Goal: Navigation & Orientation: Understand site structure

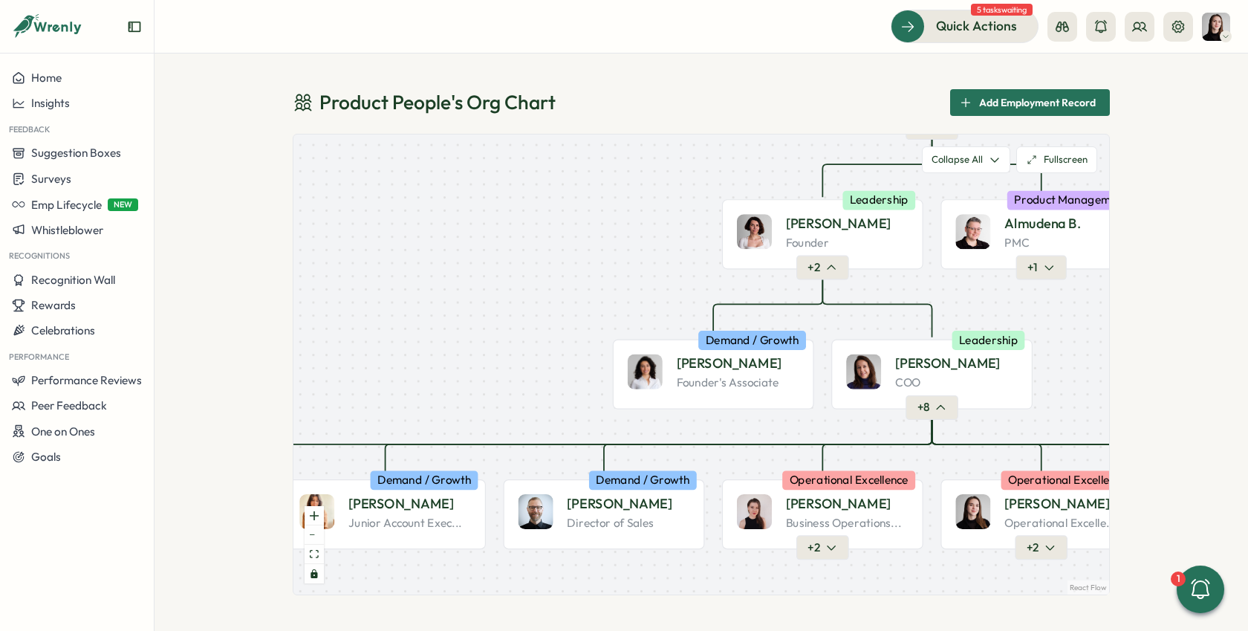
drag, startPoint x: 443, startPoint y: 276, endPoint x: 687, endPoint y: 223, distance: 249.5
click at [687, 223] on div "Product People Company + 2 [PERSON_NAME] Founder Leadership + 2 Almudena B. PMC…" at bounding box center [701, 364] width 816 height 460
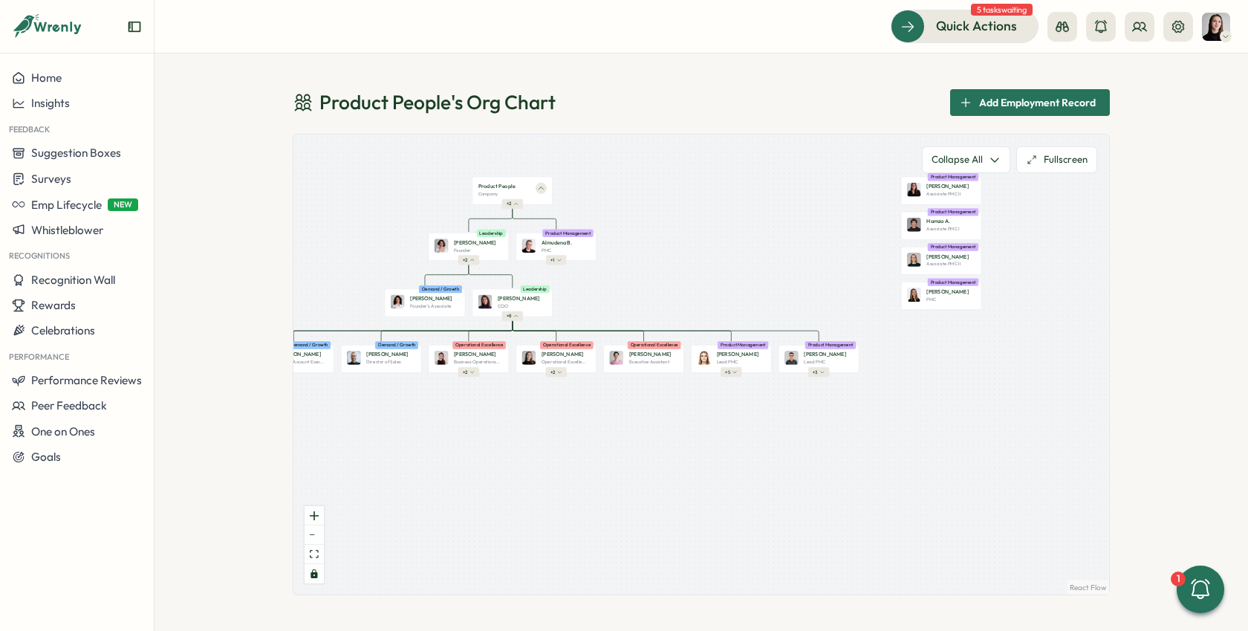
drag, startPoint x: 825, startPoint y: 447, endPoint x: 633, endPoint y: 419, distance: 194.5
click at [622, 433] on div "Product People Company + 2 [PERSON_NAME] Founder Leadership + 2 Almudena B. PMC…" at bounding box center [701, 364] width 816 height 460
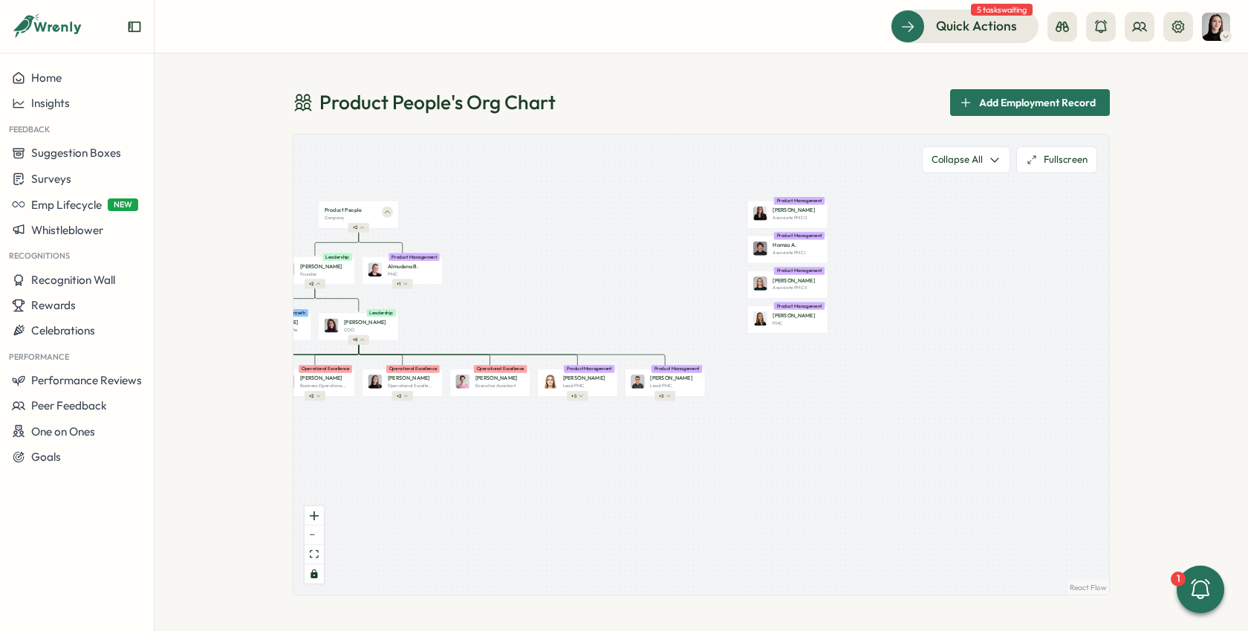
drag, startPoint x: 683, startPoint y: 406, endPoint x: 536, endPoint y: 429, distance: 148.9
click at [536, 429] on div "Product People Company + 2 [PERSON_NAME] Founder Leadership + 2 Almudena B. PMC…" at bounding box center [701, 364] width 816 height 460
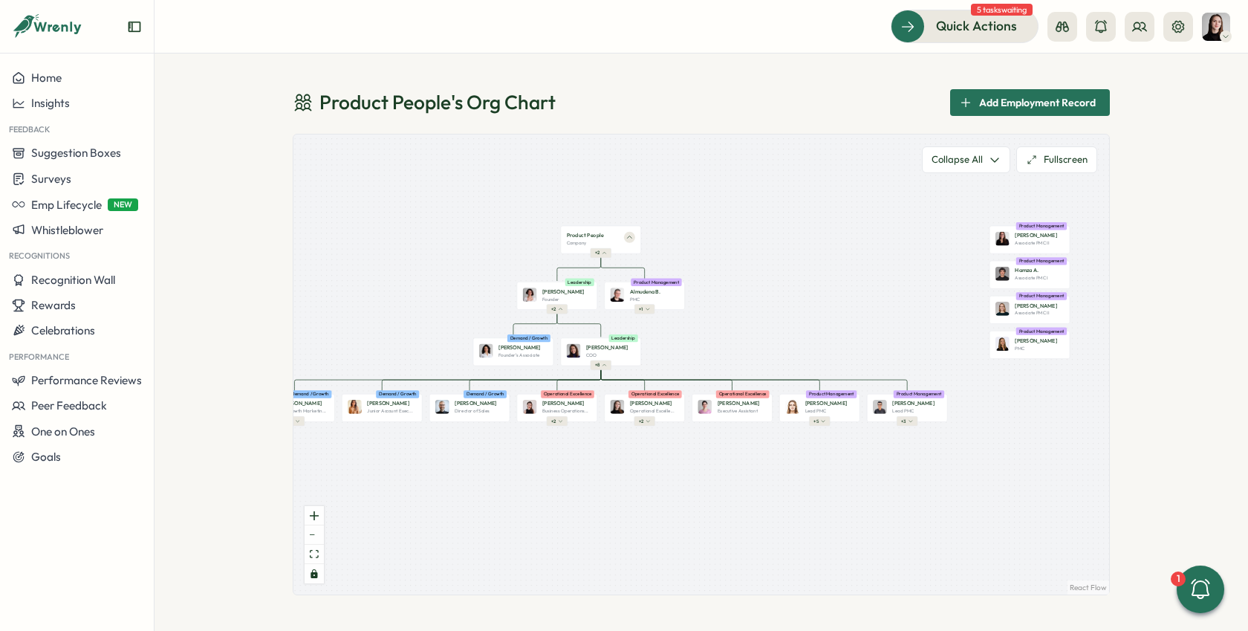
drag, startPoint x: 748, startPoint y: 423, endPoint x: 975, endPoint y: 442, distance: 228.1
click at [975, 442] on div "Product People Company + 2 [PERSON_NAME] Founder Leadership + 2 Almudena B. PMC…" at bounding box center [701, 364] width 816 height 460
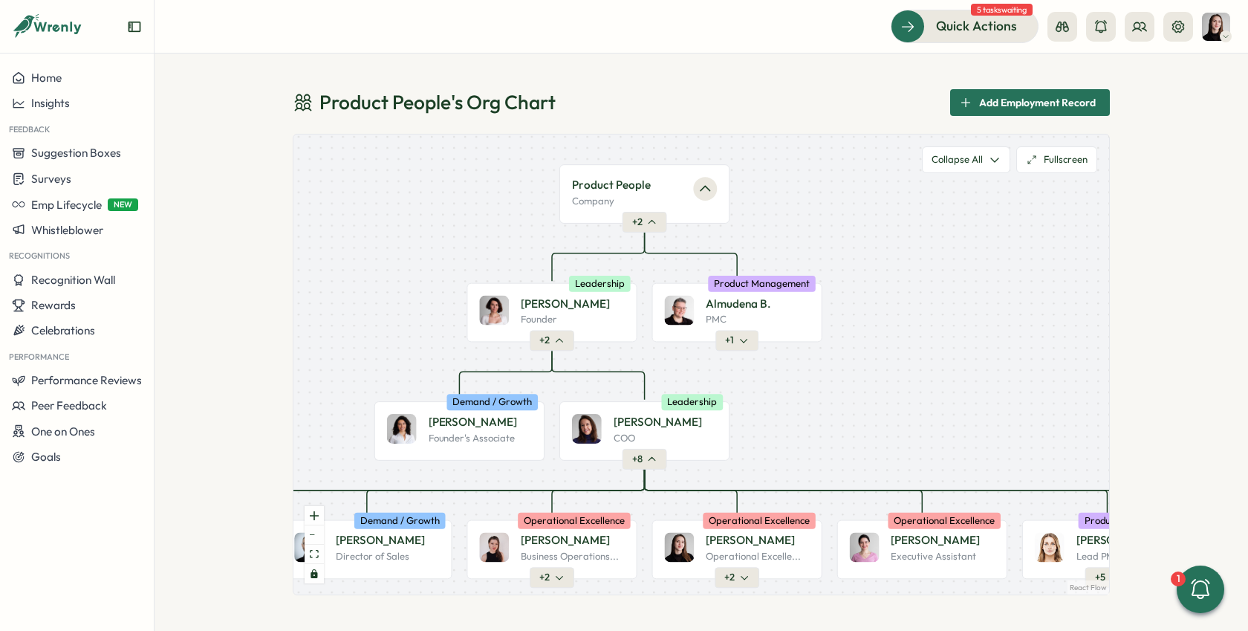
drag, startPoint x: 739, startPoint y: 365, endPoint x: 854, endPoint y: 460, distance: 149.3
click at [854, 460] on div "Product People Company + 2 [PERSON_NAME] Founder Leadership + 2 Almudena B. PMC…" at bounding box center [701, 364] width 816 height 460
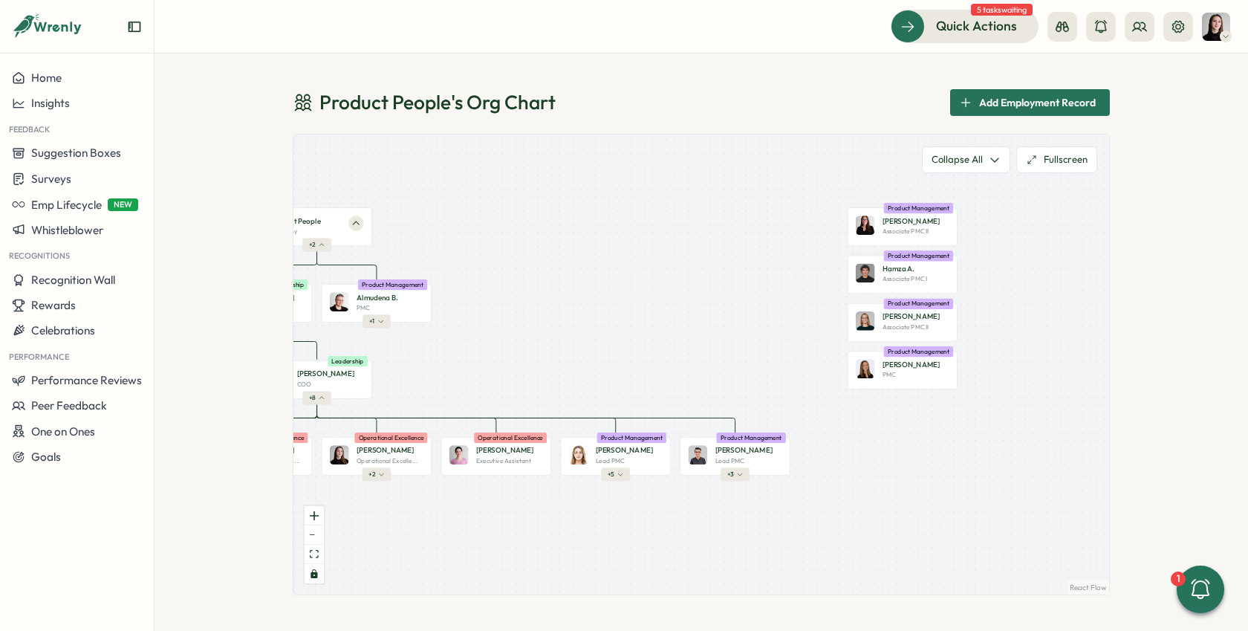
drag, startPoint x: 970, startPoint y: 377, endPoint x: 515, endPoint y: 340, distance: 456.8
click at [515, 341] on div "Product People Company + 2 [PERSON_NAME] Founder Leadership + 2 Almudena B. PMC…" at bounding box center [701, 364] width 816 height 460
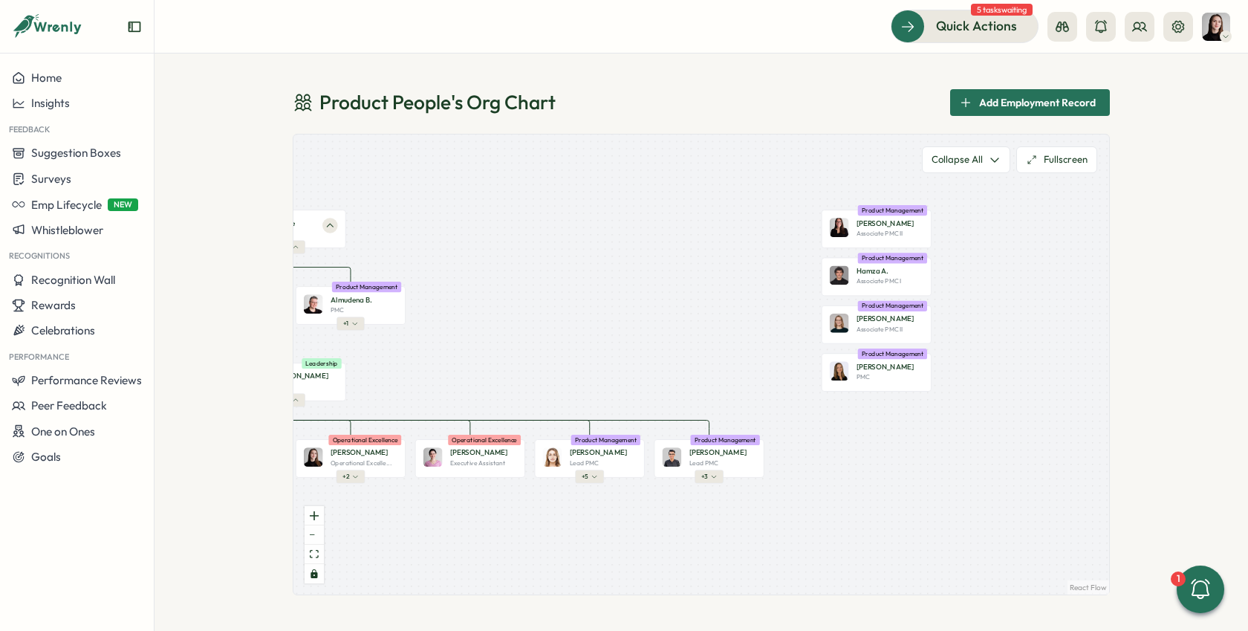
drag, startPoint x: 712, startPoint y: 343, endPoint x: 689, endPoint y: 345, distance: 22.3
click at [689, 345] on div "Product People Company + 2 [PERSON_NAME] Founder Leadership + 2 Almudena B. PMC…" at bounding box center [701, 364] width 816 height 460
click at [1062, 160] on button "Fullscreen" at bounding box center [1056, 159] width 81 height 27
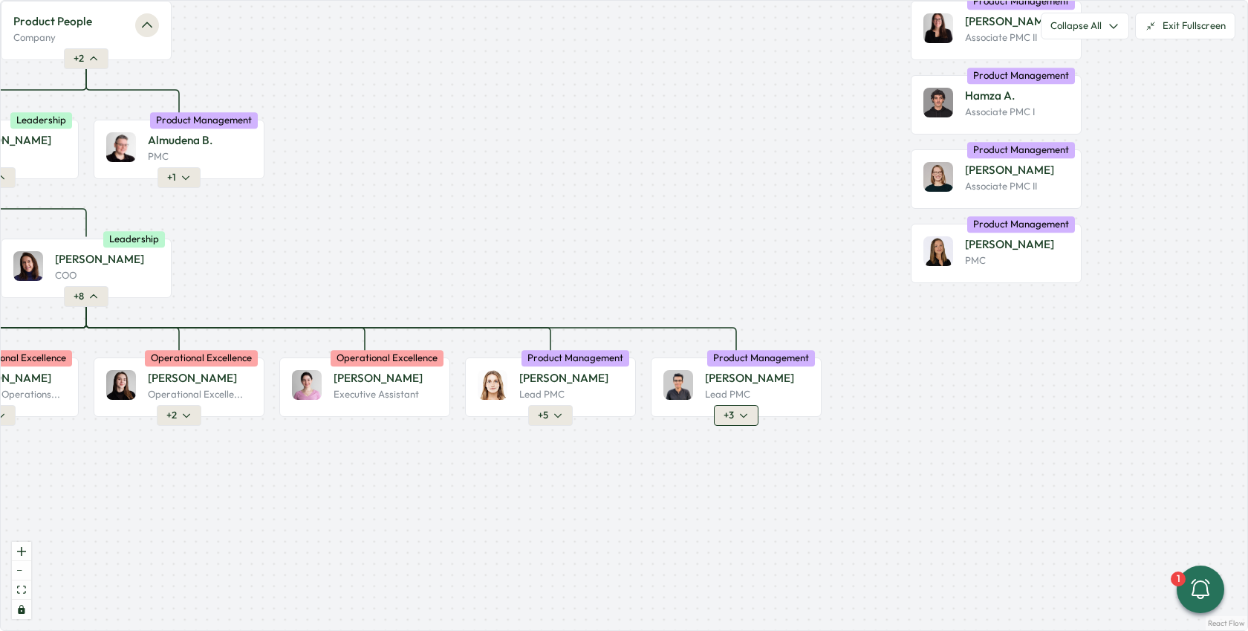
click at [745, 415] on icon "button" at bounding box center [744, 415] width 7 height 3
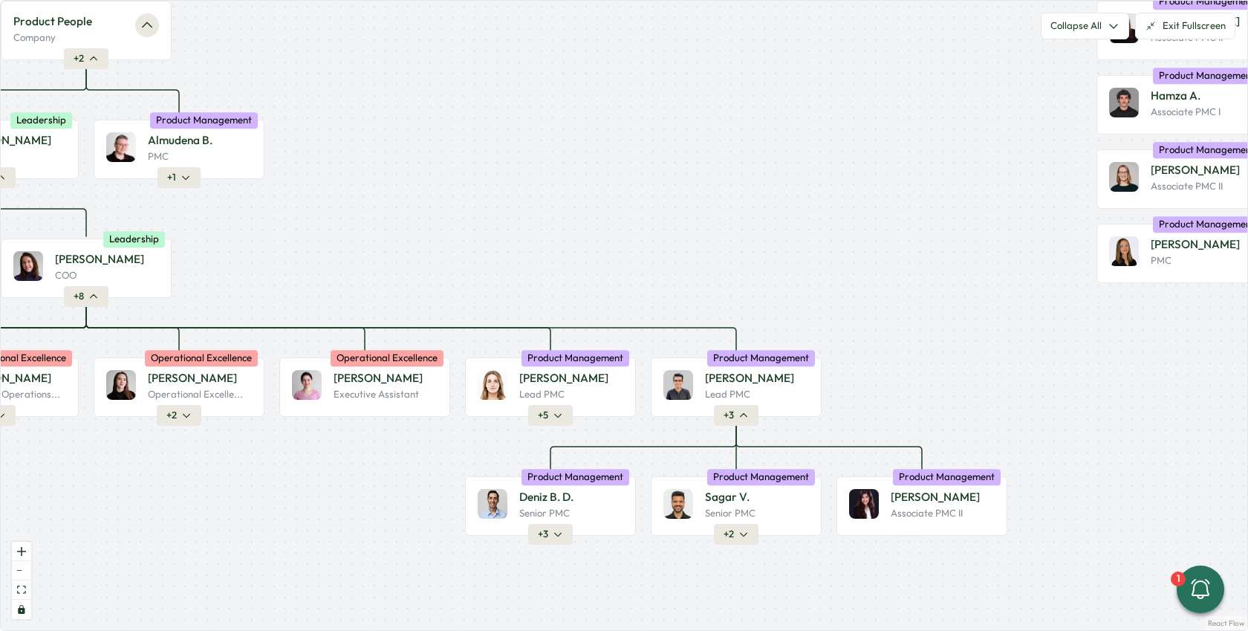
click at [546, 425] on div "Product People Company + 2 [PERSON_NAME] Founder Leadership + 2 Almudena B. PMC…" at bounding box center [624, 315] width 1246 height 629
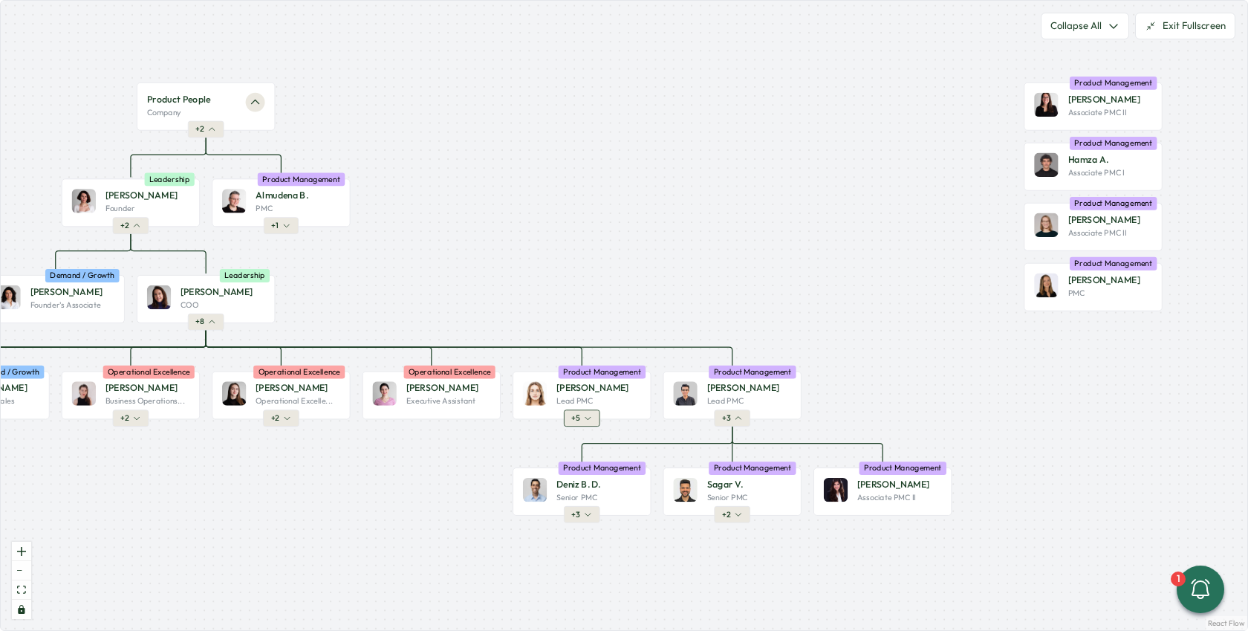
click at [596, 424] on button "+ 5" at bounding box center [582, 418] width 36 height 16
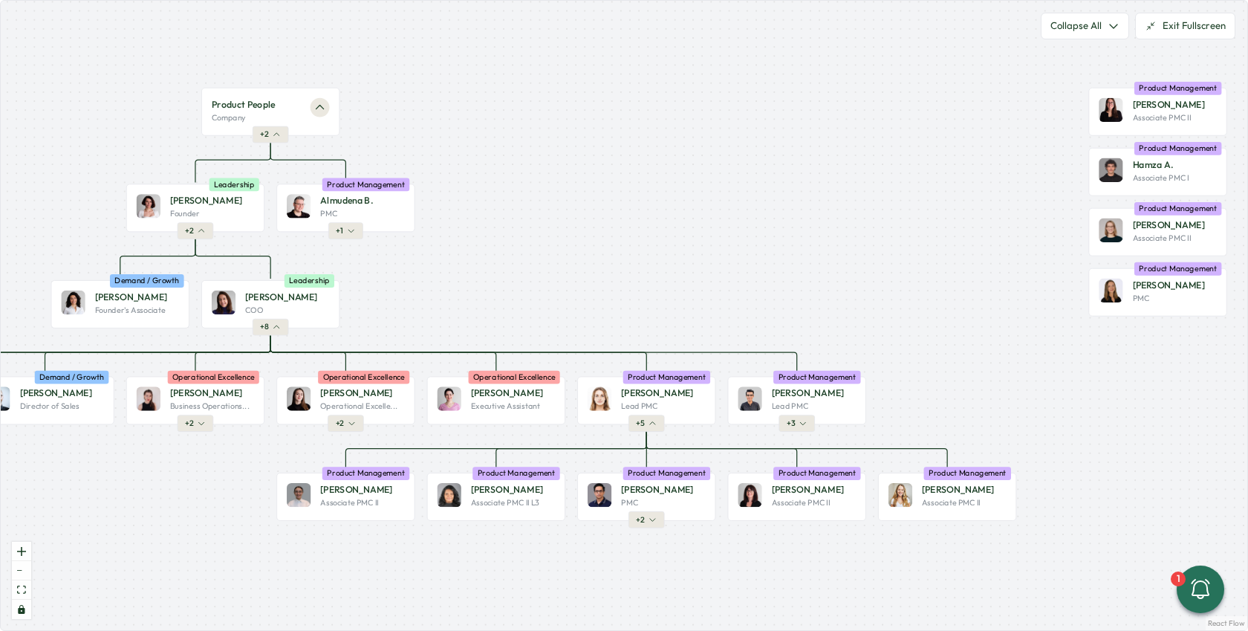
drag, startPoint x: 1105, startPoint y: 438, endPoint x: 1169, endPoint y: 443, distance: 64.8
click at [1169, 443] on div "Product People Company + 2 [PERSON_NAME] Founder Leadership + 2 Almudena B. PMC…" at bounding box center [624, 315] width 1246 height 629
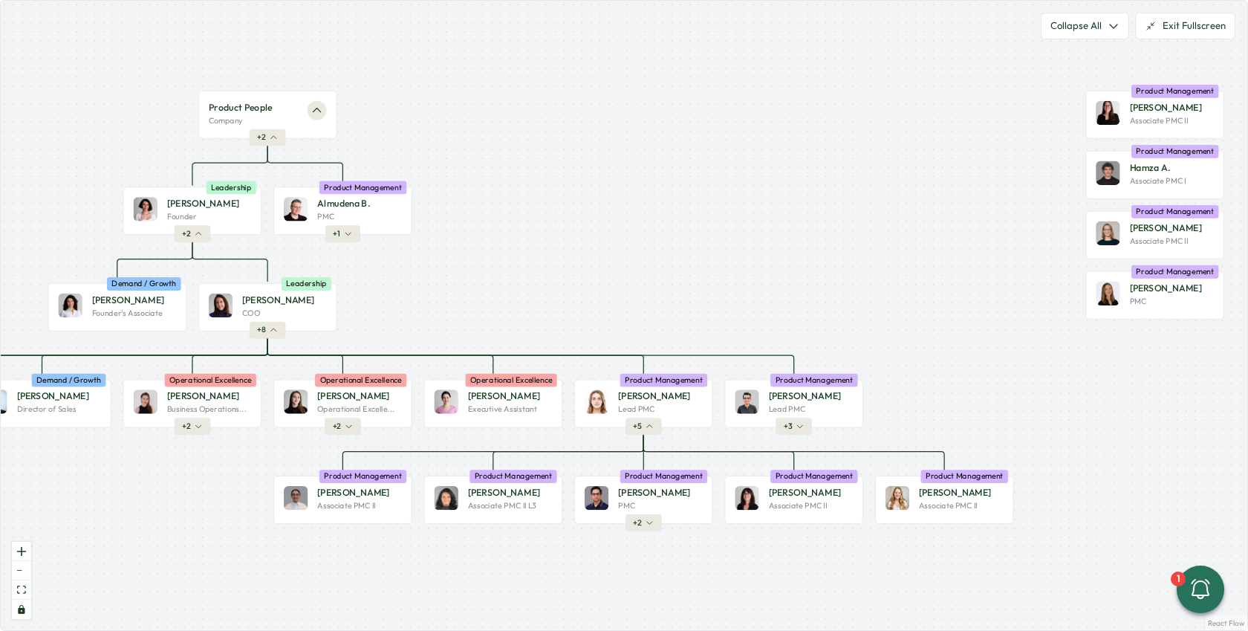
drag, startPoint x: 1097, startPoint y: 429, endPoint x: 1165, endPoint y: 432, distance: 67.7
click at [1169, 432] on div "Product People Company + 2 [PERSON_NAME] Founder Leadership + 2 Almudena B. PMC…" at bounding box center [624, 315] width 1246 height 629
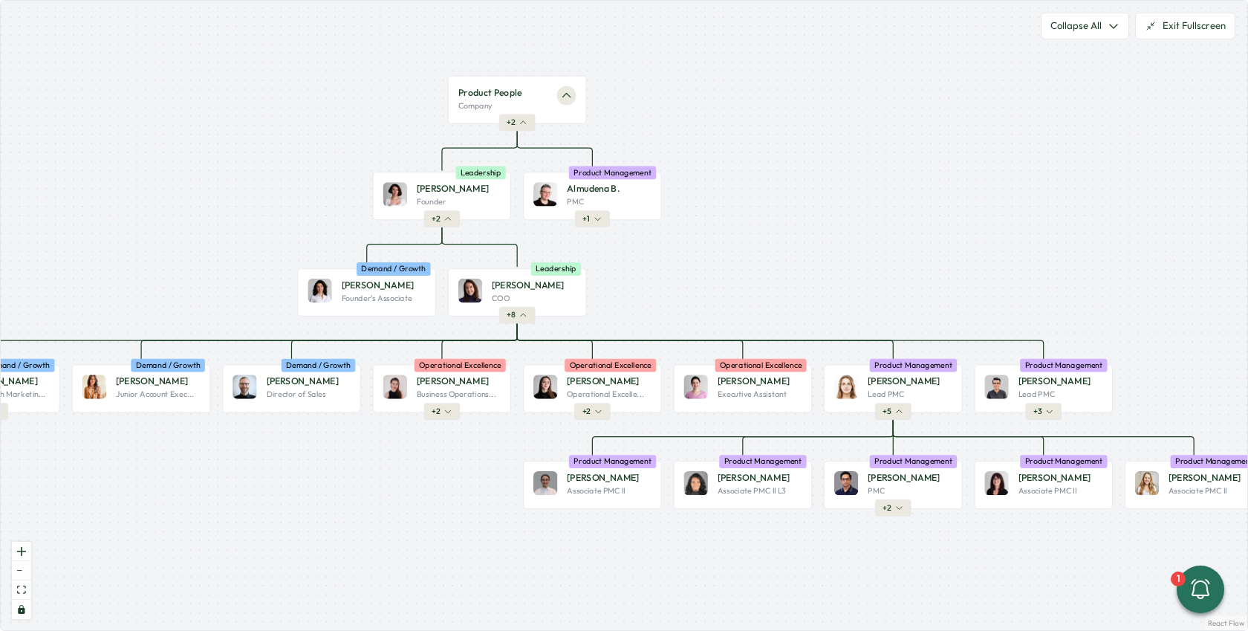
drag, startPoint x: 663, startPoint y: 276, endPoint x: 785, endPoint y: 261, distance: 122.8
click at [801, 261] on div "Product People Company + 2 [PERSON_NAME] Founder Leadership + 2 Almudena B. PMC…" at bounding box center [624, 315] width 1246 height 629
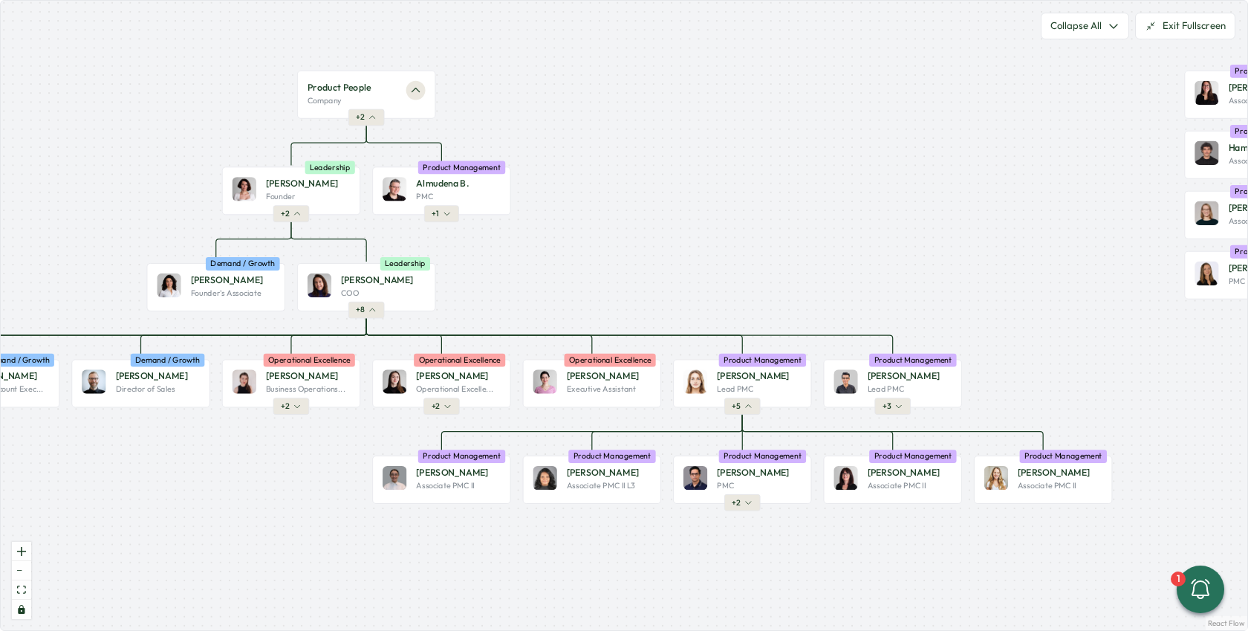
drag, startPoint x: 821, startPoint y: 263, endPoint x: 741, endPoint y: 257, distance: 79.7
click at [741, 257] on div "Product People Company + 2 [PERSON_NAME] Founder Leadership + 2 Almudena B. PMC…" at bounding box center [624, 315] width 1246 height 629
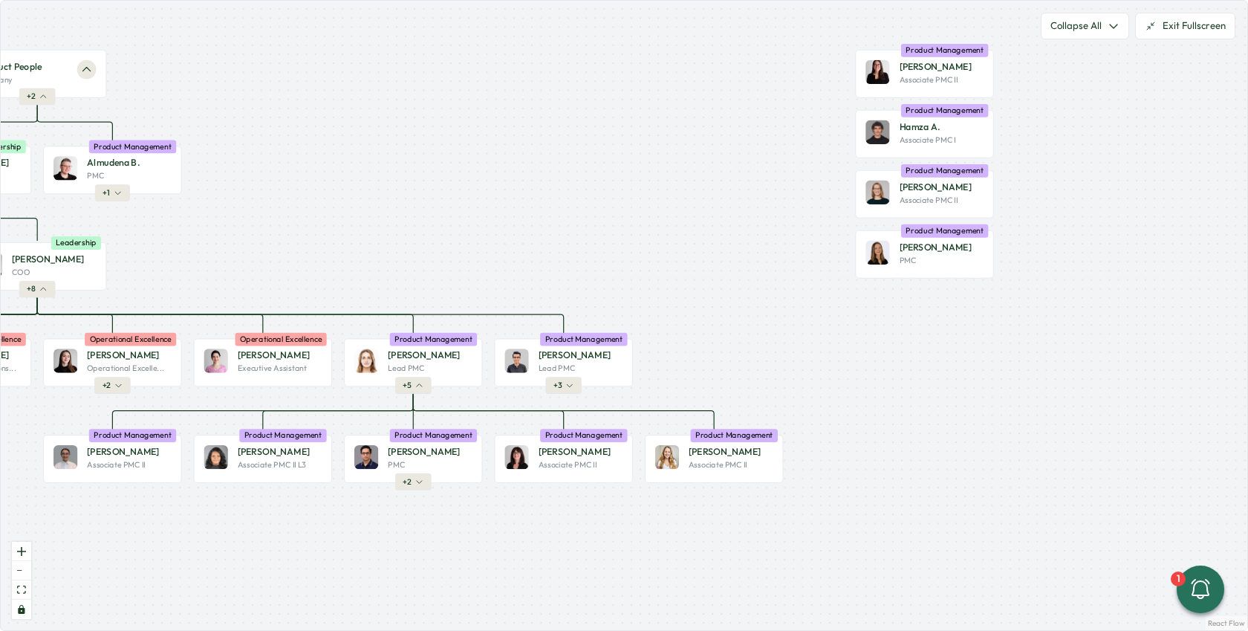
drag, startPoint x: 869, startPoint y: 270, endPoint x: 540, endPoint y: 249, distance: 329.7
click at [540, 249] on div "Product People Company + 2 [PERSON_NAME] Founder Leadership + 2 Almudena B. PMC…" at bounding box center [624, 315] width 1246 height 629
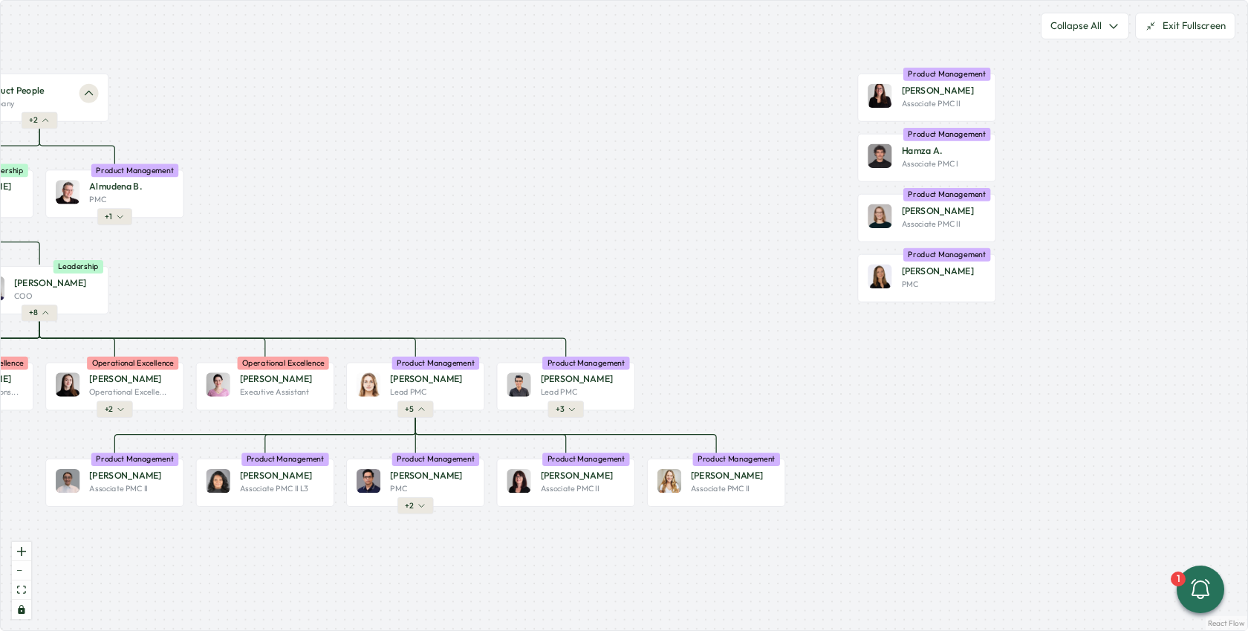
drag, startPoint x: 801, startPoint y: 272, endPoint x: 803, endPoint y: 294, distance: 22.4
click at [803, 294] on div "Product People Company + 2 [PERSON_NAME] Founder Leadership + 2 Almudena B. PMC…" at bounding box center [624, 315] width 1246 height 629
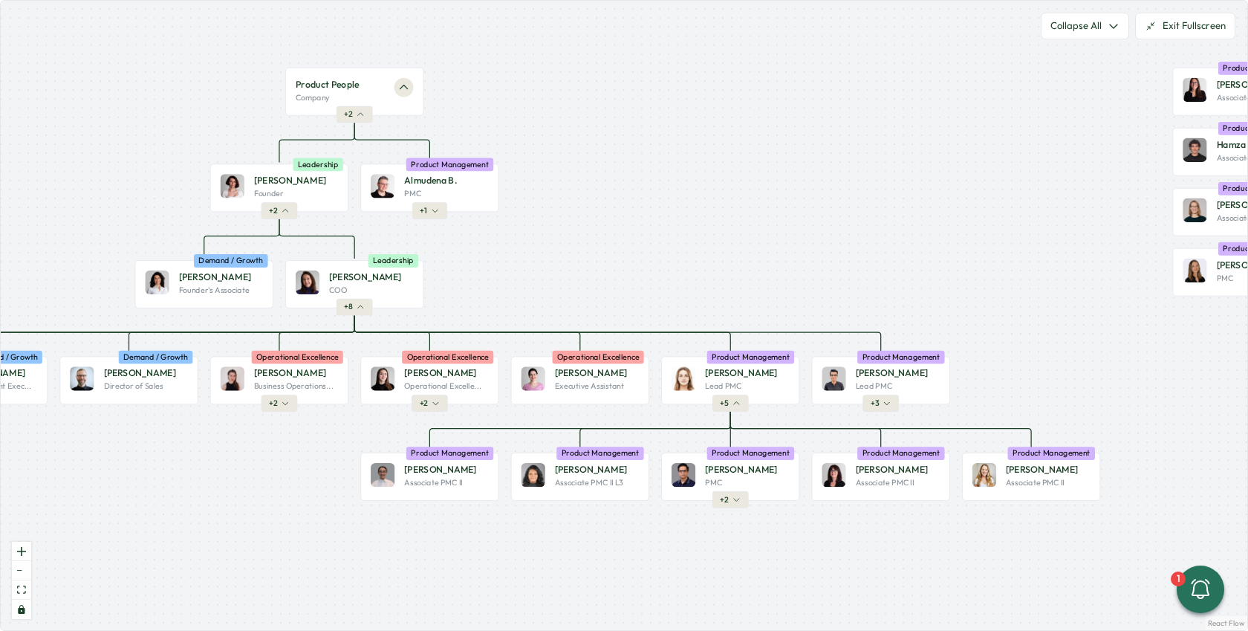
drag, startPoint x: 651, startPoint y: 245, endPoint x: 984, endPoint y: 245, distance: 332.8
click at [992, 238] on div "Product People Company + 2 [PERSON_NAME] Founder Leadership + 2 Almudena B. PMC…" at bounding box center [624, 315] width 1246 height 629
